Goal: Register for event/course

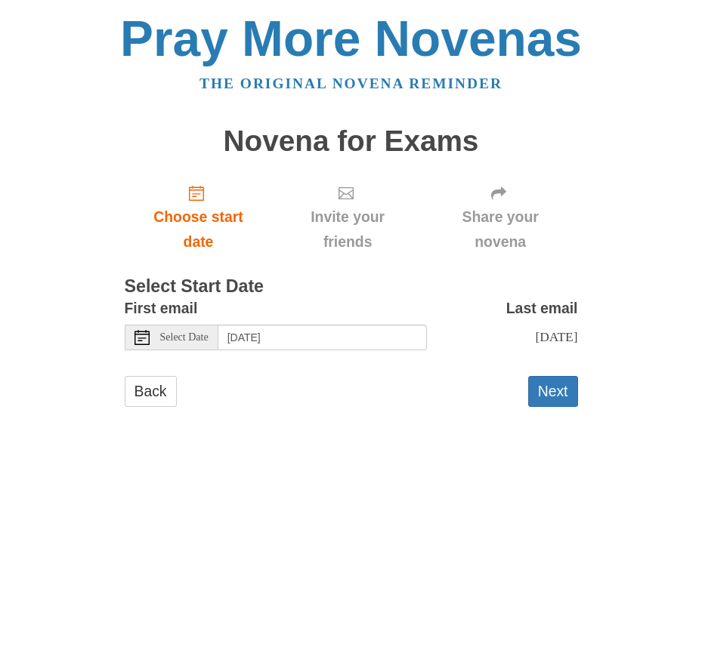
click at [145, 338] on icon at bounding box center [141, 337] width 15 height 15
click at [205, 339] on span "Select Date" at bounding box center [184, 337] width 48 height 11
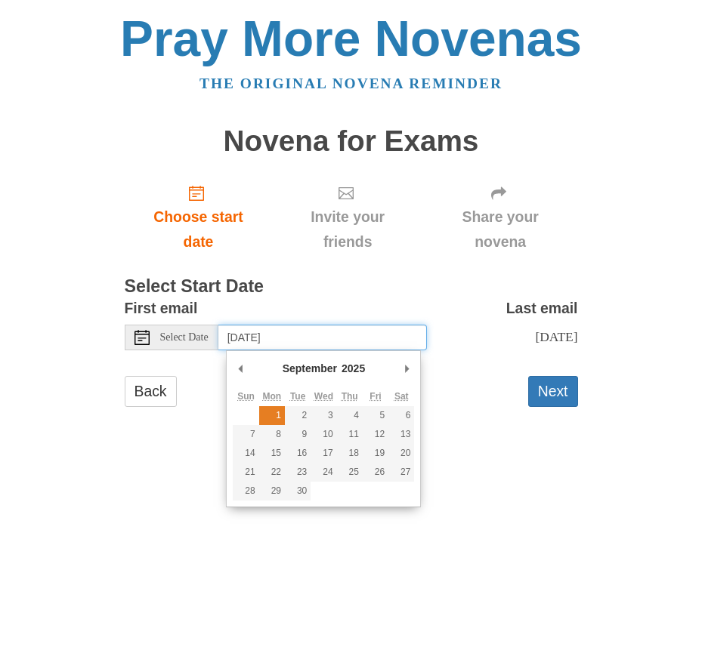
type input "Monday, September 1st"
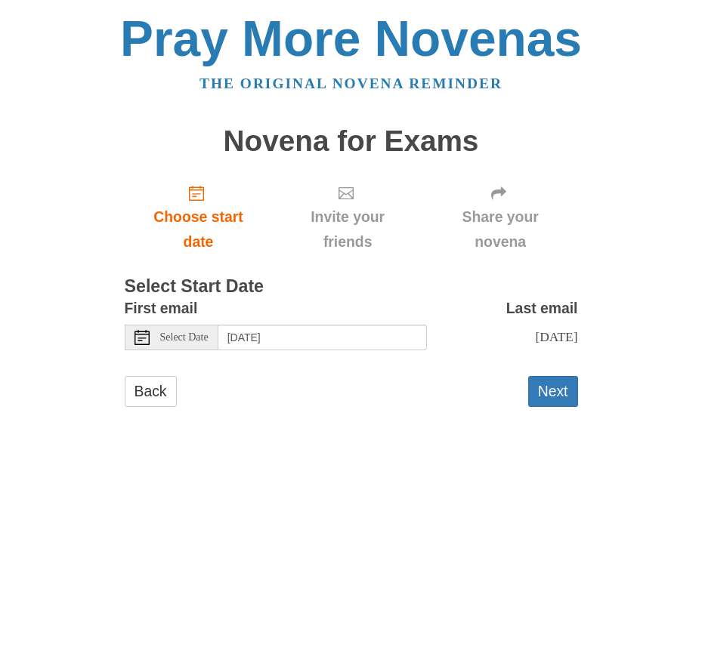
click at [540, 336] on span "Wednesday, September 10th" at bounding box center [556, 336] width 42 height 15
click at [480, 314] on div "Last email Wednesday, September 10th" at bounding box center [502, 329] width 151 height 66
click at [467, 330] on div "Wednesday, September 10th" at bounding box center [502, 337] width 151 height 25
click at [535, 330] on span "Wednesday, September 10th" at bounding box center [556, 336] width 42 height 15
click at [535, 339] on span "Wednesday, September 10th" at bounding box center [556, 336] width 42 height 15
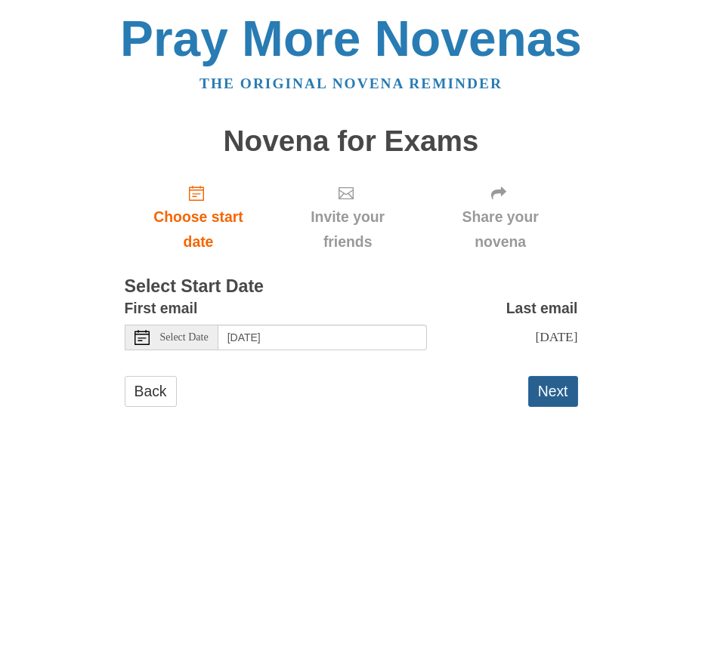
click at [554, 406] on button "Next" at bounding box center [553, 391] width 50 height 31
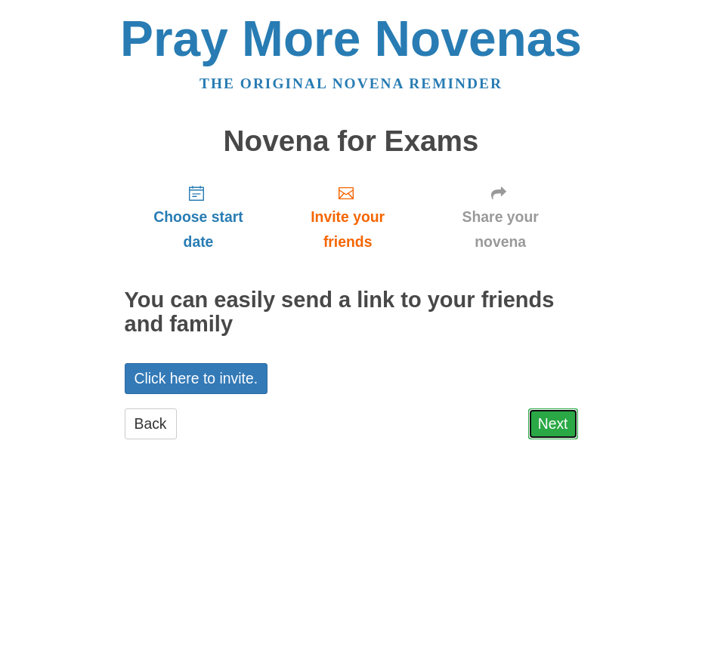
click at [558, 425] on link "Next" at bounding box center [553, 424] width 50 height 31
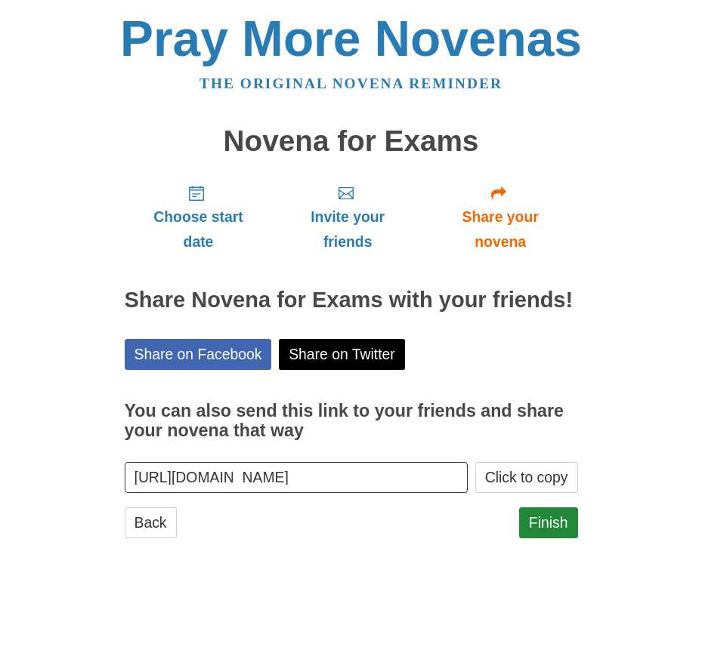
scroll to position [1, 0]
